Goal: Complete application form

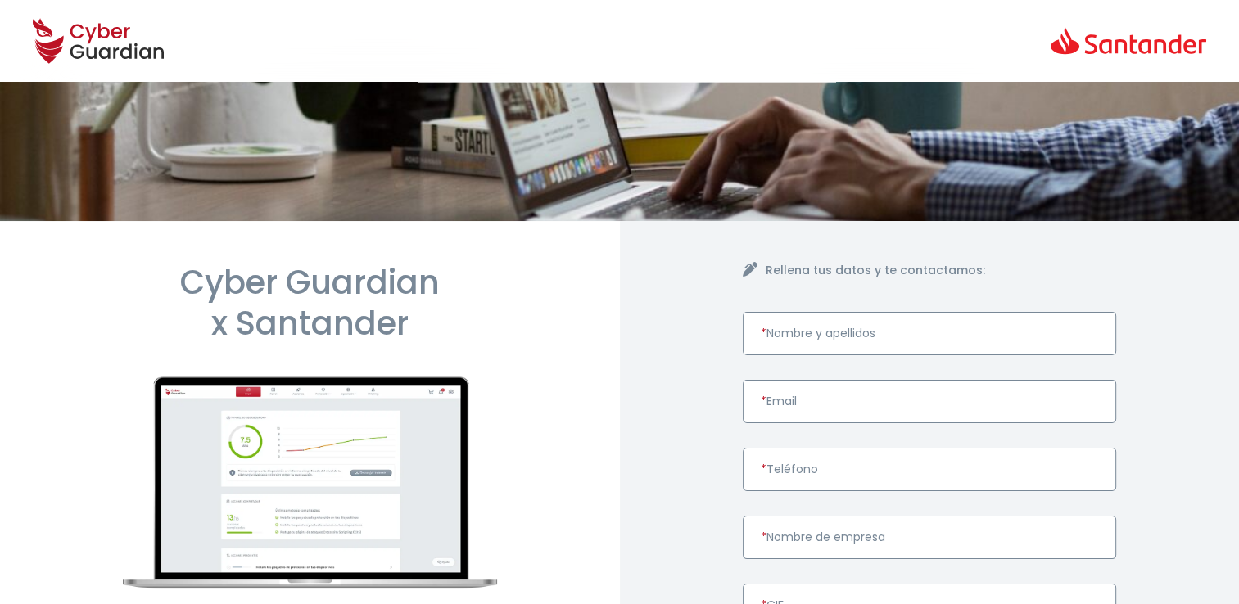
click at [860, 335] on input "* Nombre y apellidos" at bounding box center [930, 333] width 374 height 43
paste input "[PERSON_NAME]"
type input "[PERSON_NAME]"
paste input "[EMAIL_ADDRESS][DOMAIN_NAME]"
type input "[EMAIL_ADDRESS][DOMAIN_NAME]"
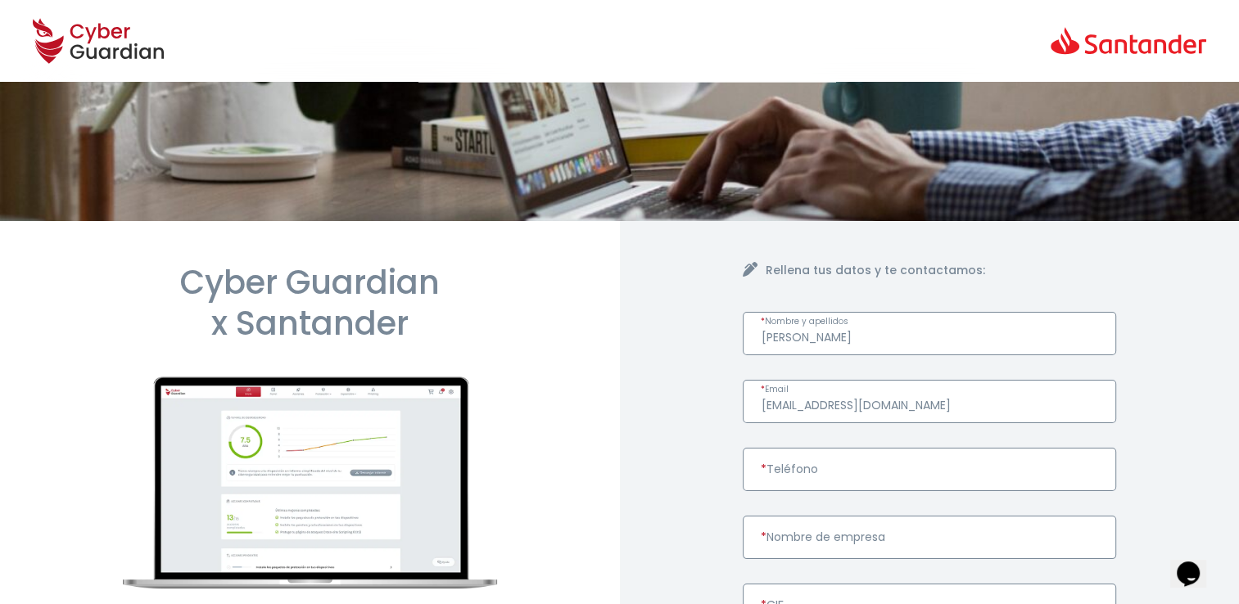
click at [819, 470] on input "* Teléfono" at bounding box center [930, 469] width 374 height 43
paste input "626675401"
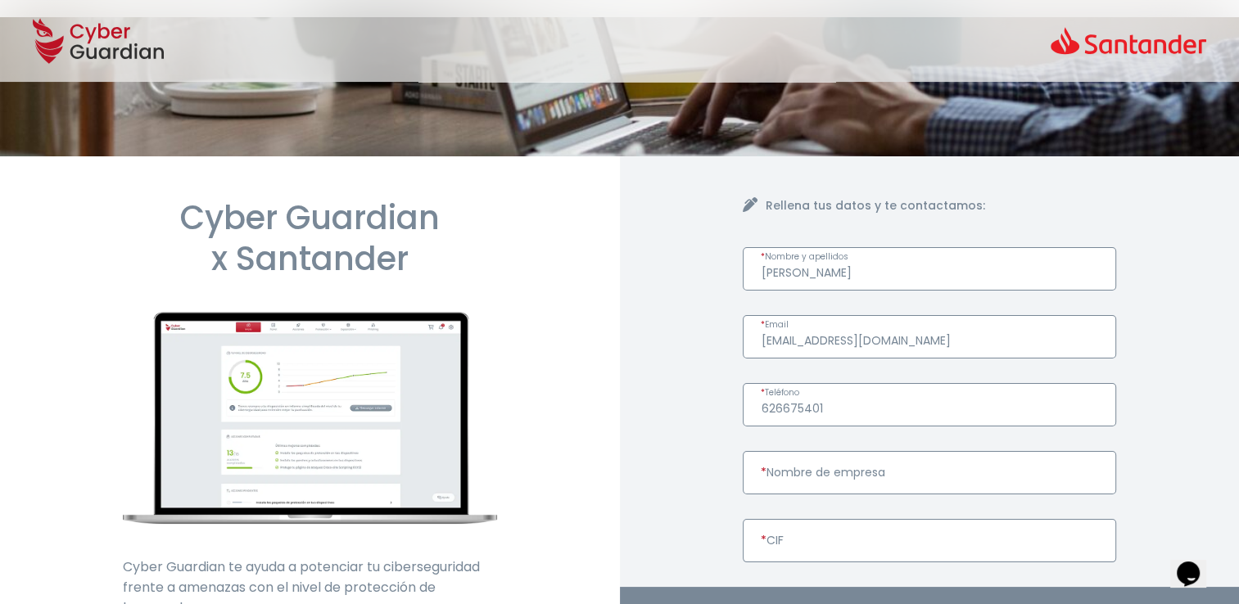
scroll to position [82, 0]
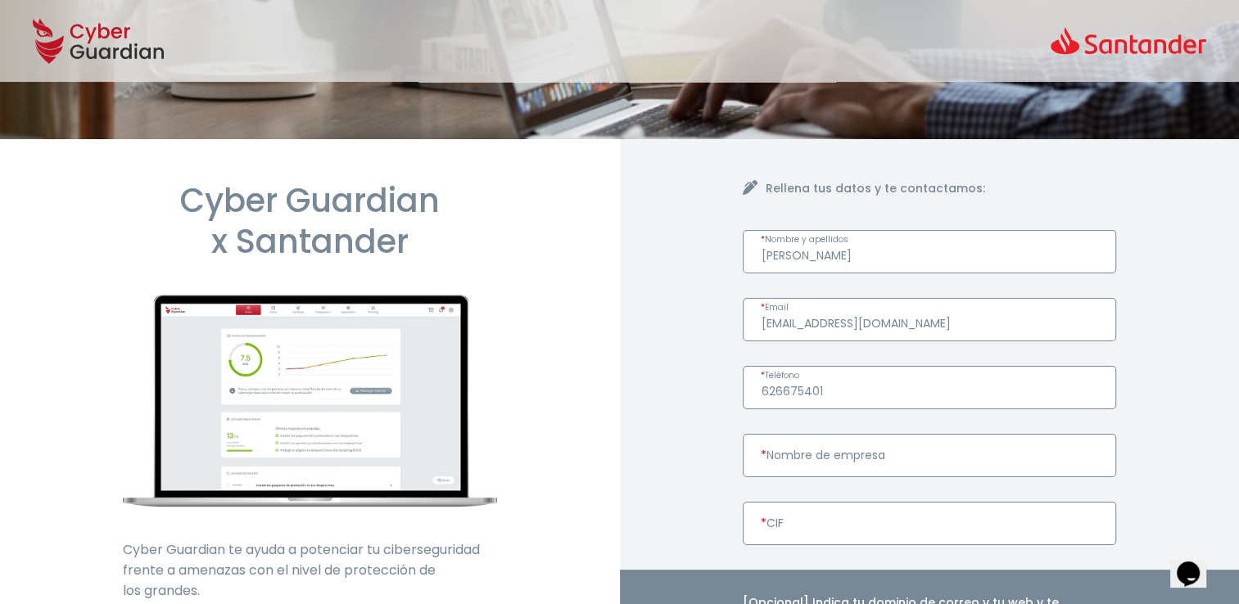
type input "626675401"
click at [899, 457] on input "* Nombre de empresa" at bounding box center [930, 455] width 374 height 43
paste input "COYMAL S.L"
type input "COYMAL S.L"
paste input "B80553373"
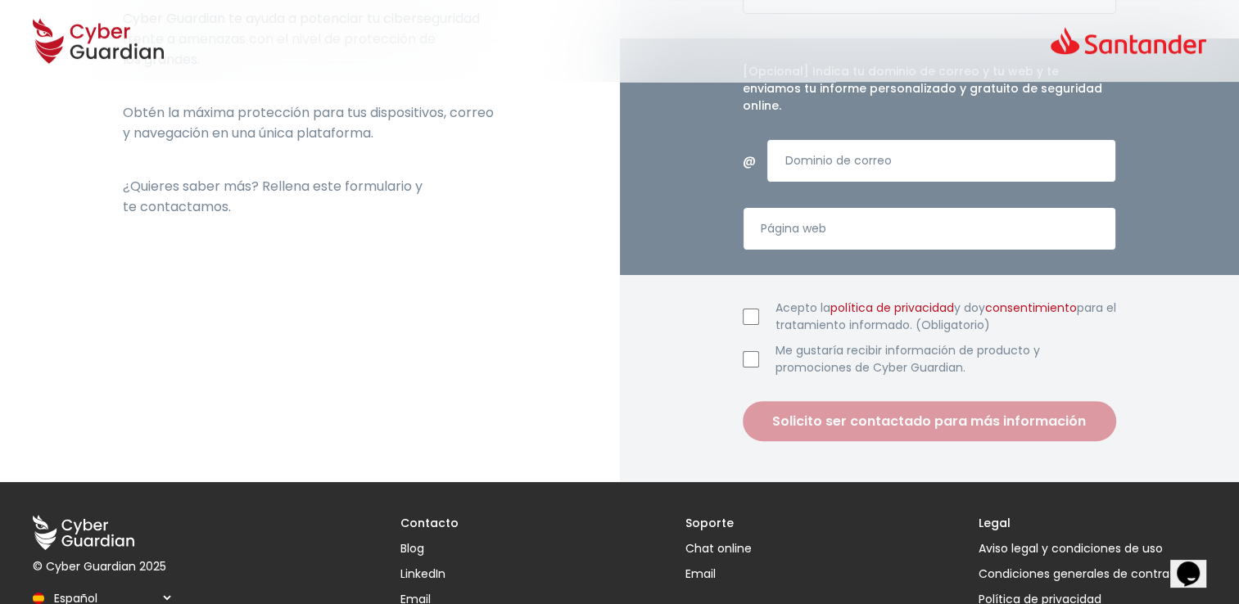
scroll to position [655, 0]
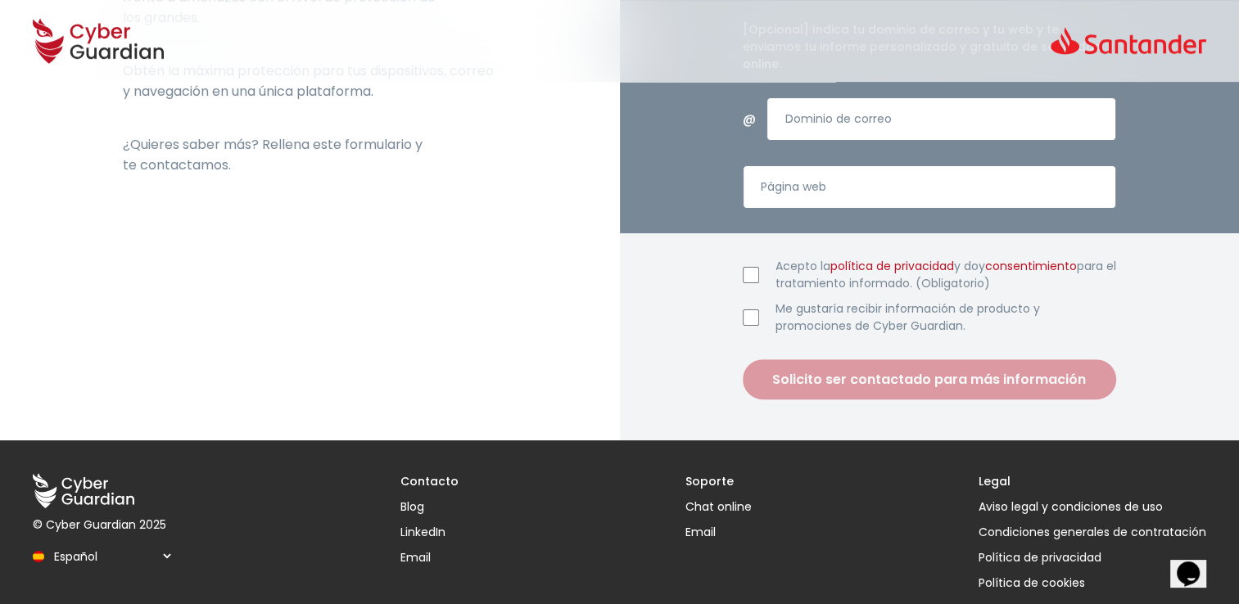
type input "B80553373"
click at [745, 267] on input "Acepto la política de privacidad y doy consentimiento para el tratamiento infor…" at bounding box center [751, 275] width 16 height 16
checkbox input "true"
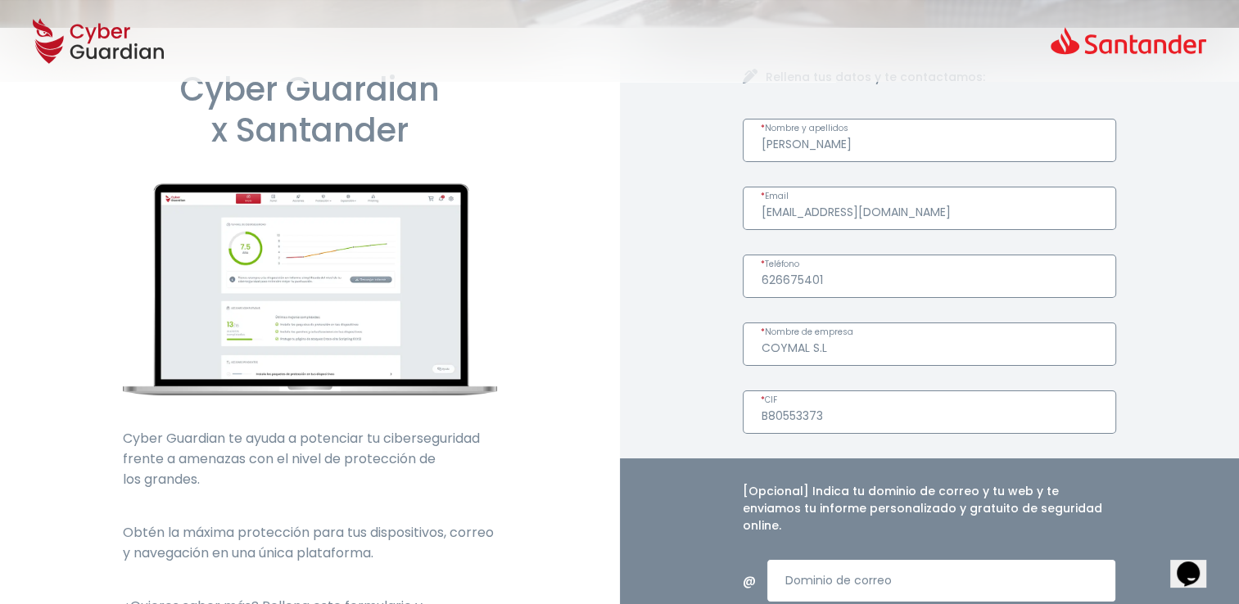
scroll to position [0, 0]
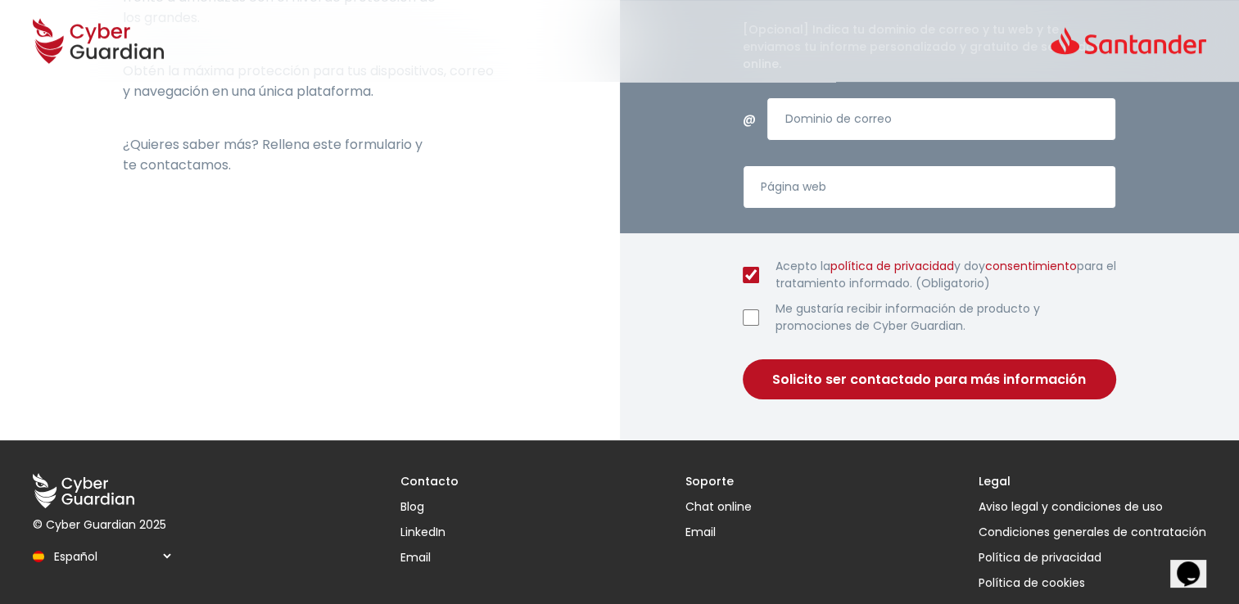
click at [880, 366] on button "Solicito ser contactado para más información" at bounding box center [930, 379] width 374 height 40
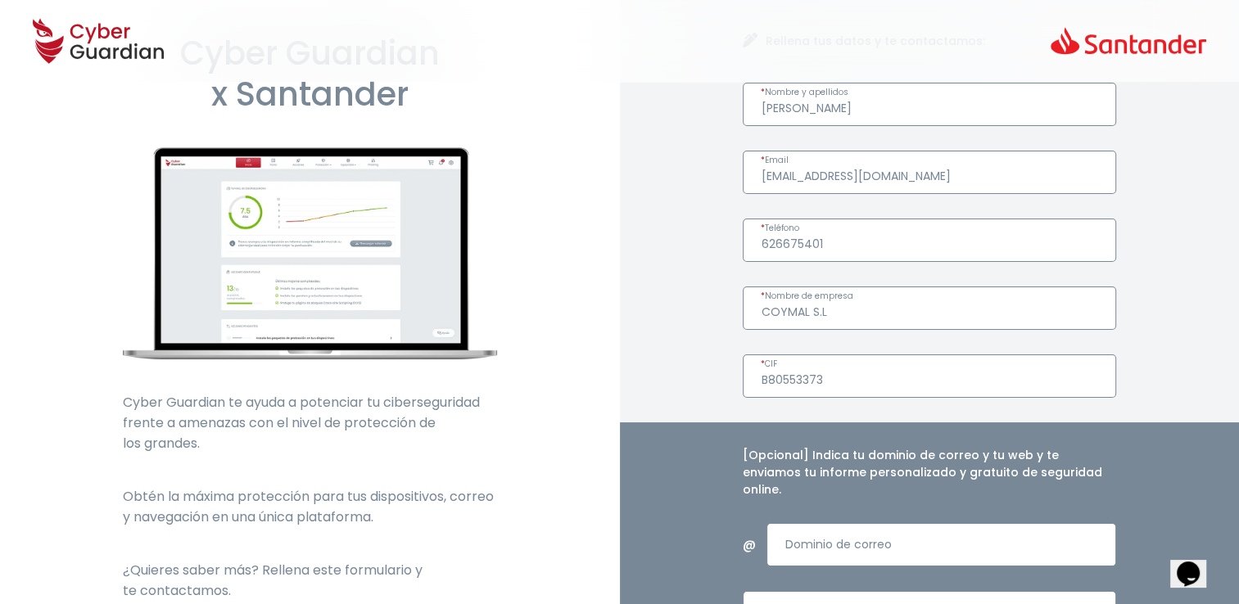
click at [763, 108] on input "[PERSON_NAME]" at bounding box center [930, 104] width 374 height 43
click at [811, 111] on input "[PERSON_NAME]" at bounding box center [930, 104] width 374 height 43
click at [835, 106] on input "[PERSON_NAME]" at bounding box center [930, 104] width 374 height 43
click at [983, 262] on form "[PERSON_NAME] * Nombre y apellidos [EMAIL_ADDRESS][DOMAIN_NAME] * Email [PHONE_…" at bounding box center [930, 454] width 374 height 743
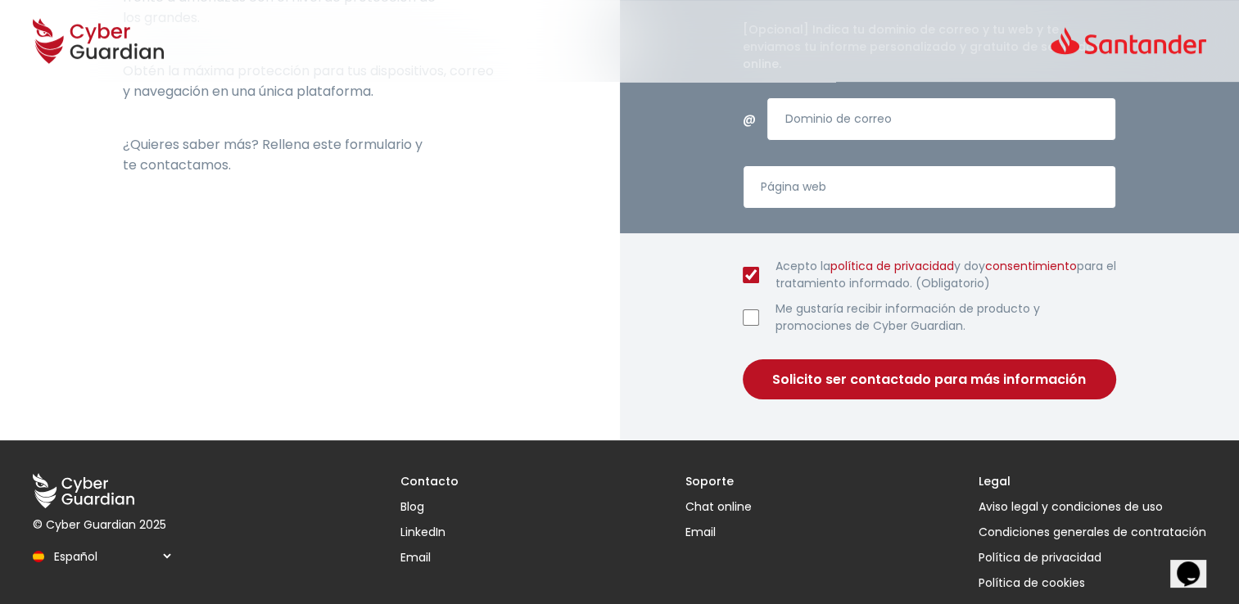
click at [884, 365] on button "Solicito ser contactado para más información" at bounding box center [930, 379] width 374 height 40
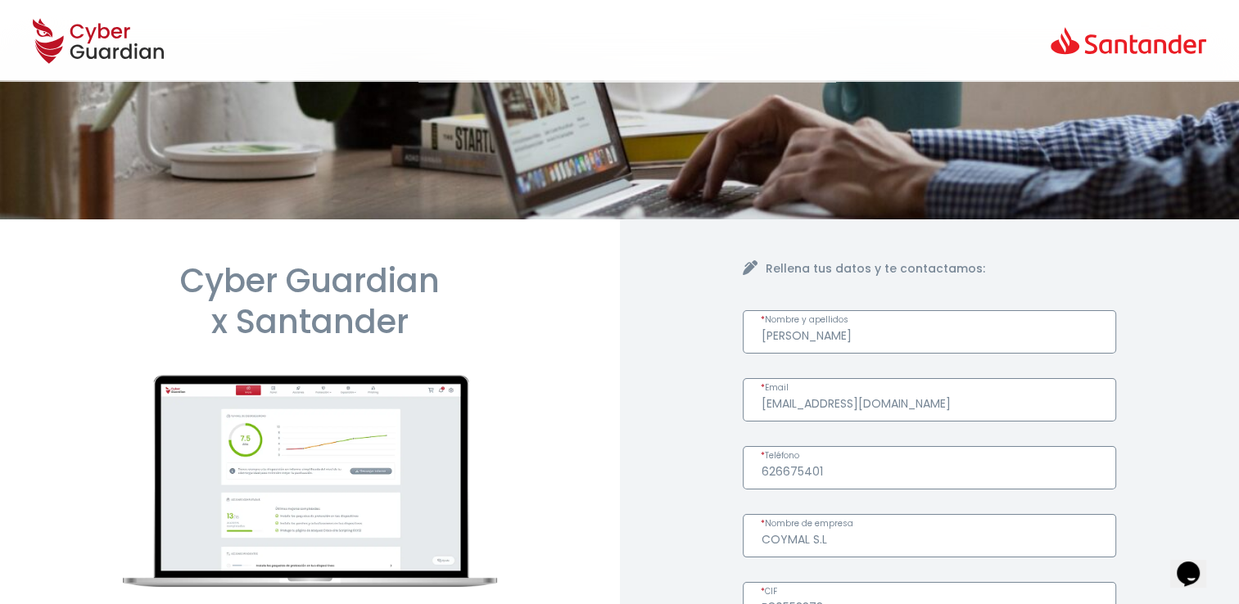
scroll to position [0, 0]
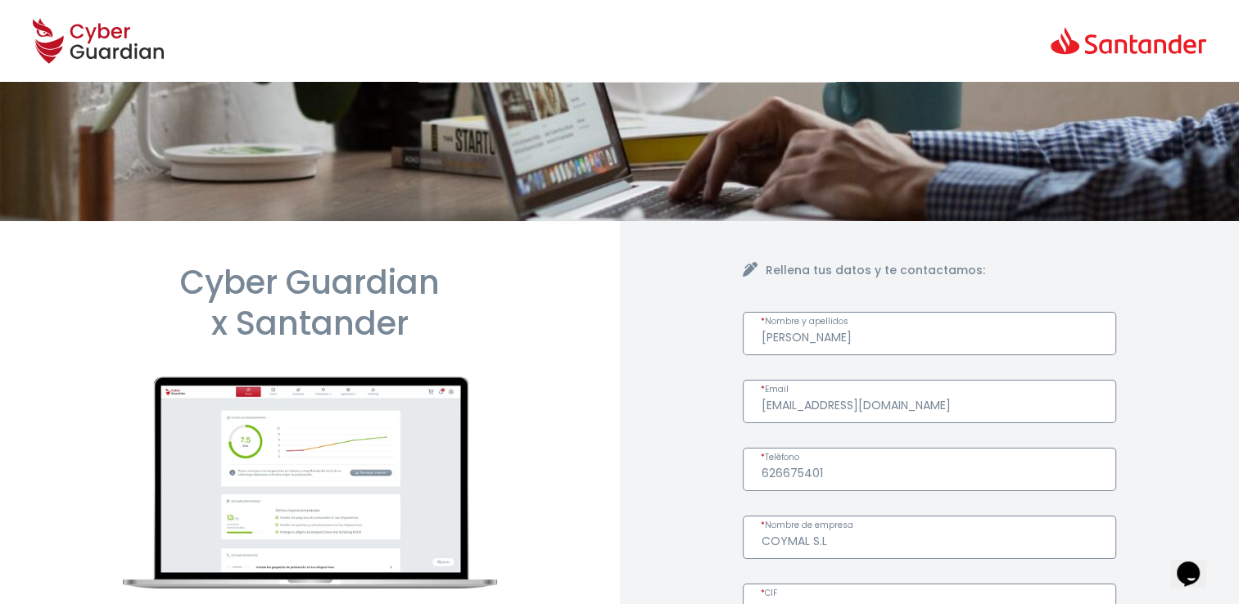
drag, startPoint x: 893, startPoint y: 335, endPoint x: 480, endPoint y: 355, distance: 413.9
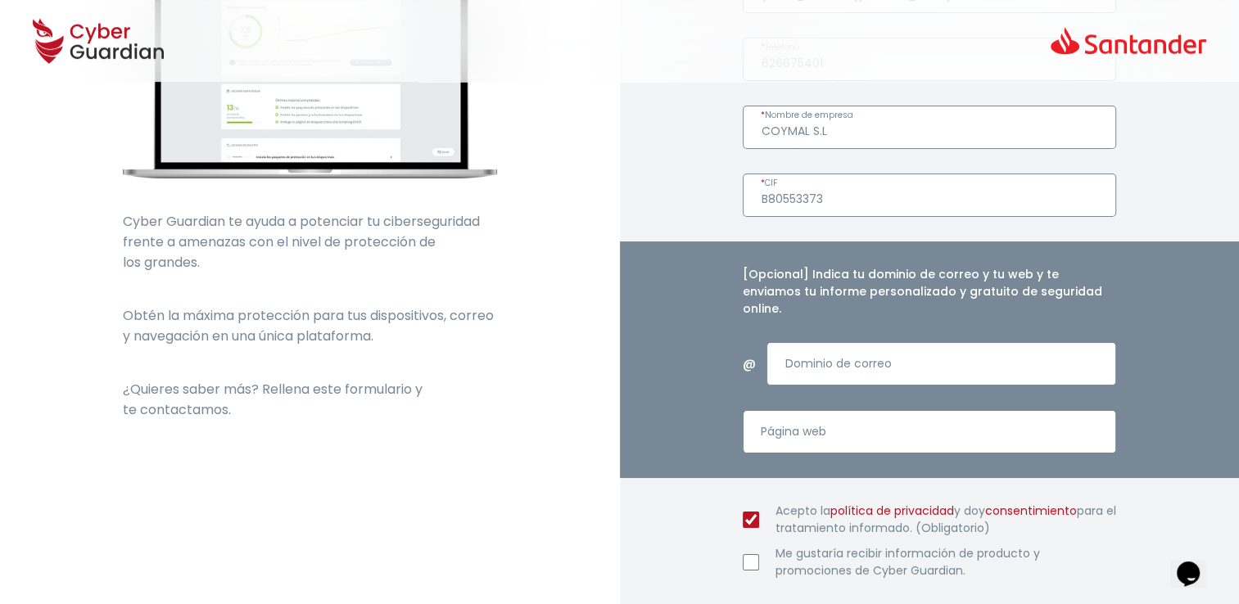
scroll to position [573, 0]
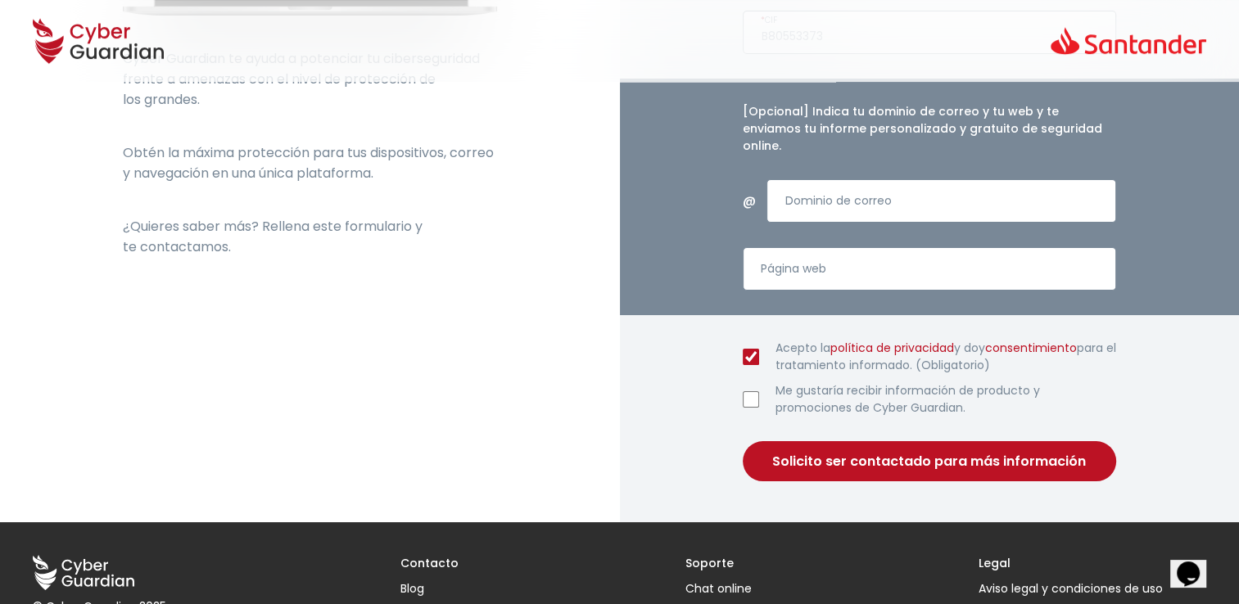
type input "[PERSON_NAME]"
click at [875, 441] on button "Solicito ser contactado para más información" at bounding box center [930, 461] width 374 height 40
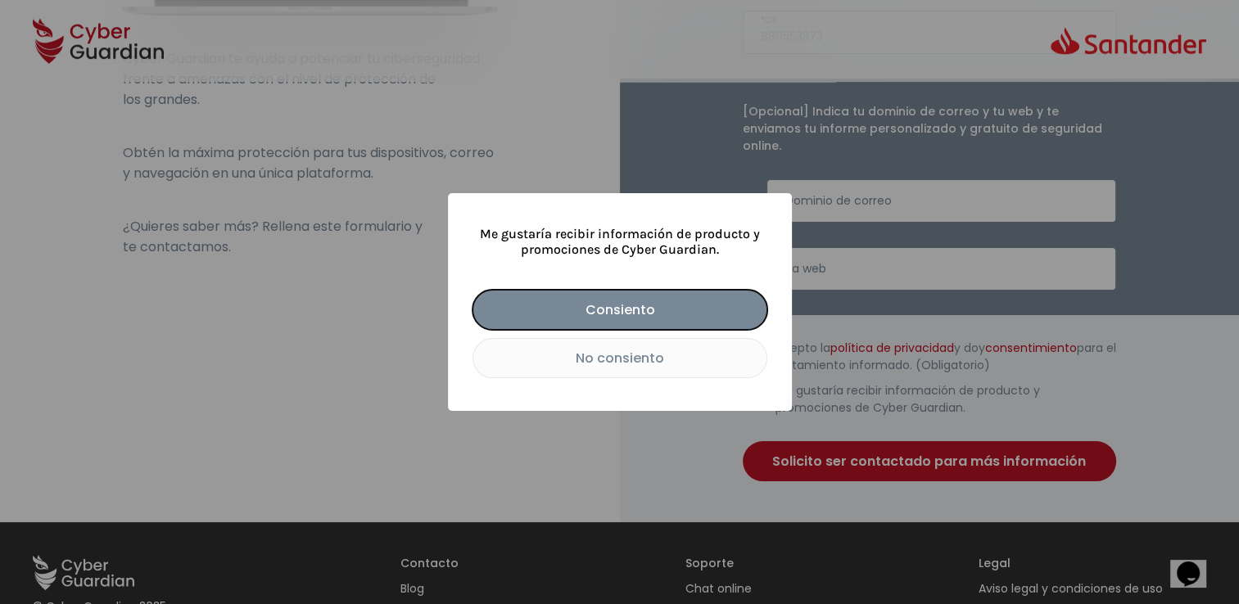
click at [584, 362] on button "No consiento" at bounding box center [619, 358] width 295 height 40
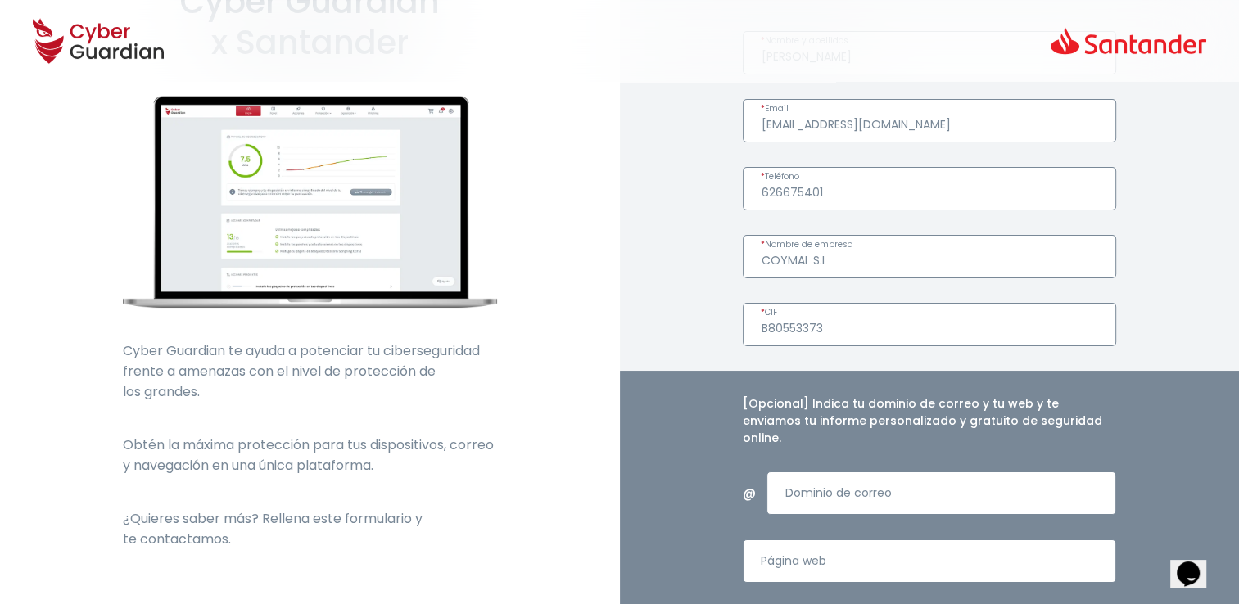
scroll to position [82, 0]
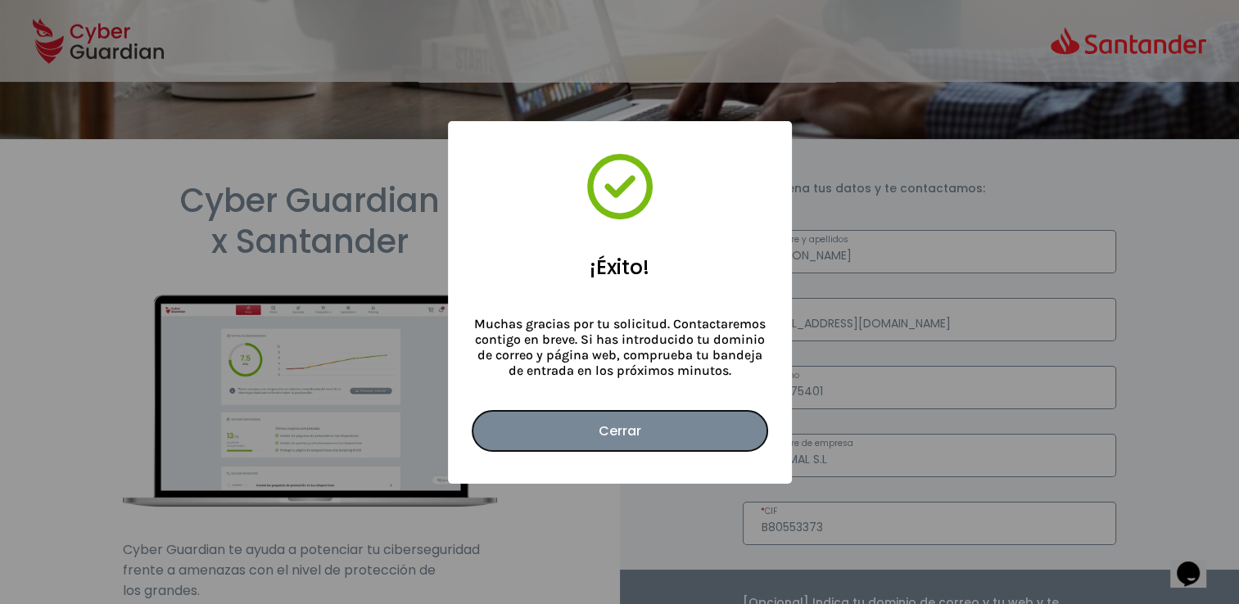
click at [603, 428] on button "Cerrar" at bounding box center [619, 431] width 295 height 40
